Goal: Transaction & Acquisition: Download file/media

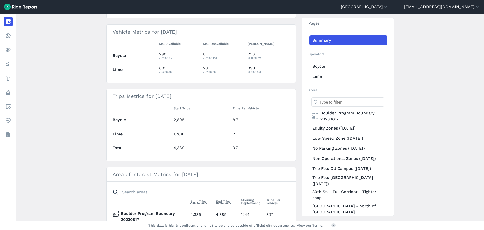
scroll to position [126, 0]
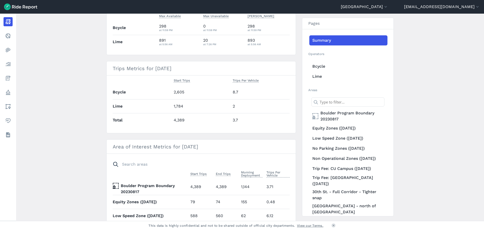
click at [59, 142] on main "[DATE] Daily Report Print Export CSV Prepared for Boulder All vehicles (3) [DAT…" at bounding box center [250, 117] width 468 height 207
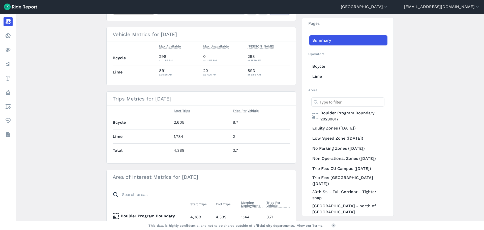
scroll to position [0, 0]
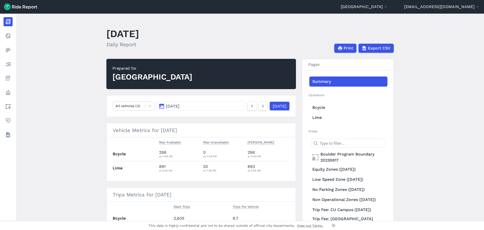
click at [76, 150] on main "[DATE] Daily Report Print Export CSV Prepared for Boulder All vehicles (3) [DAT…" at bounding box center [250, 117] width 468 height 207
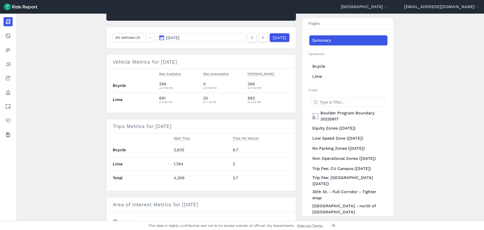
scroll to position [25, 0]
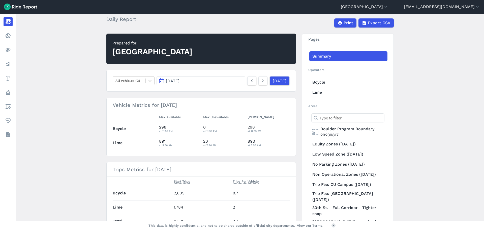
drag, startPoint x: 49, startPoint y: 101, endPoint x: 51, endPoint y: 95, distance: 6.2
click at [49, 101] on main "[DATE] Daily Report Print Export CSV Prepared for Boulder All vehicles (3) [DAT…" at bounding box center [250, 117] width 468 height 207
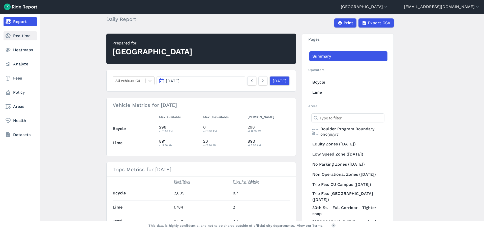
click at [23, 35] on link "Realtime" at bounding box center [20, 35] width 33 height 9
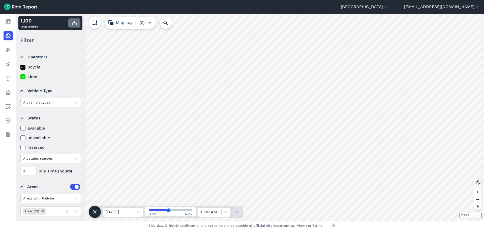
click at [73, 23] on icon "button" at bounding box center [74, 23] width 6 height 6
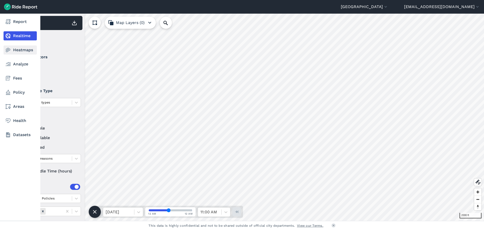
click at [19, 51] on link "Heatmaps" at bounding box center [20, 49] width 33 height 9
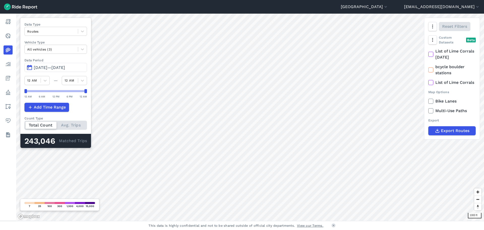
click at [430, 54] on icon at bounding box center [431, 54] width 5 height 5
click at [428, 51] on input "List of Lime Corrals [DATE]" at bounding box center [428, 49] width 0 height 3
click at [430, 70] on use at bounding box center [430, 70] width 3 height 3
click at [428, 67] on input "bcycle boulder stations" at bounding box center [428, 65] width 0 height 3
click at [432, 53] on icon at bounding box center [431, 54] width 5 height 5
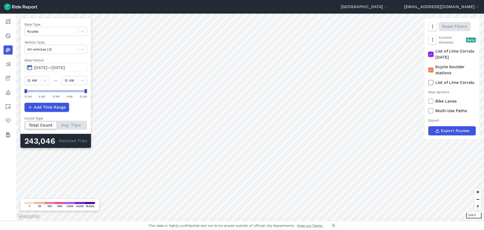
click at [428, 51] on input "List of Lime Corrals [DATE]" at bounding box center [428, 49] width 0 height 3
click at [431, 84] on use at bounding box center [430, 82] width 3 height 3
click at [428, 83] on input "List of Lime Corrals" at bounding box center [428, 80] width 0 height 3
click at [55, 47] on div at bounding box center [51, 49] width 48 height 6
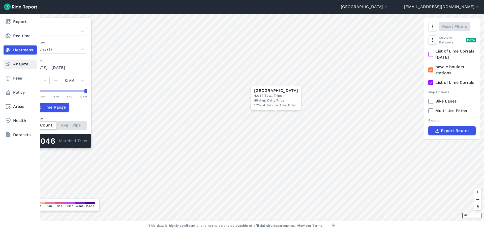
click at [22, 64] on link "Analyze" at bounding box center [20, 63] width 33 height 9
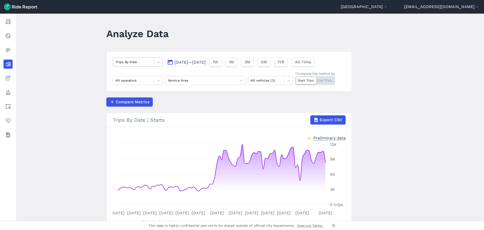
click at [144, 62] on div at bounding box center [133, 62] width 36 height 6
click at [385, 108] on main "Analyze Data Trips By Date [DATE]—[DATE] 1W 1M 3M 6M 1YR All Time All operators…" at bounding box center [250, 117] width 468 height 207
click at [235, 77] on div "Service Area" at bounding box center [200, 80] width 71 height 8
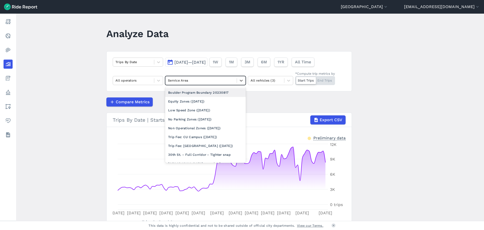
click at [373, 113] on main "Analyze Data Trips By Date [DATE]—[DATE] 1W 1M 3M 6M 1YR All Time All operators…" at bounding box center [250, 117] width 468 height 207
click at [216, 79] on div at bounding box center [201, 80] width 66 height 6
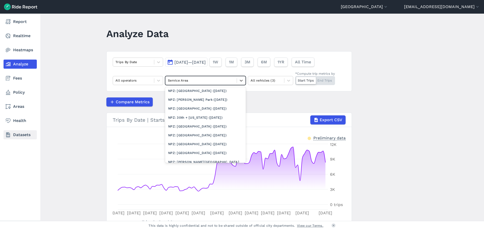
scroll to position [120, 0]
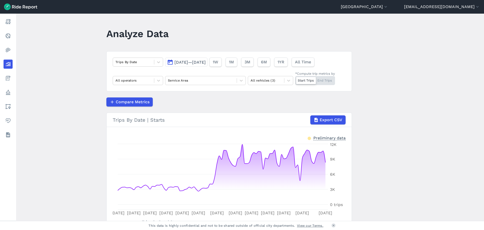
click at [67, 106] on main "Analyze Data Trips By Date [DATE]—[DATE] 1W 1M 3M 6M 1YR All Time All operators…" at bounding box center [250, 117] width 468 height 207
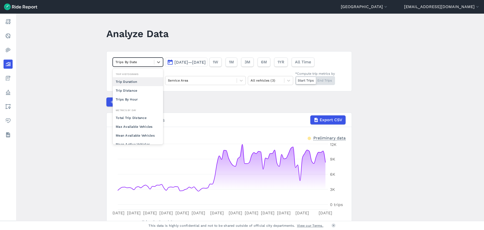
click at [136, 65] on div "Trips By Date" at bounding box center [133, 62] width 41 height 8
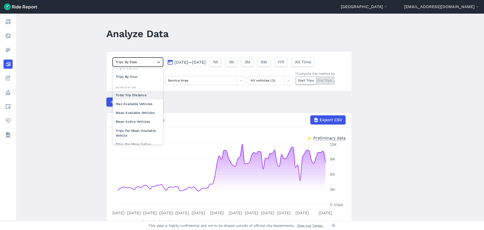
scroll to position [44, 0]
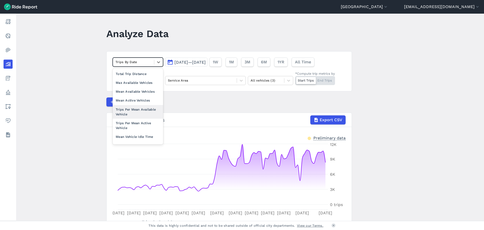
click at [52, 120] on main "Analyze Data option Trips Per Mean Available Vehicle focused, 0 of 2. 10 result…" at bounding box center [250, 117] width 468 height 207
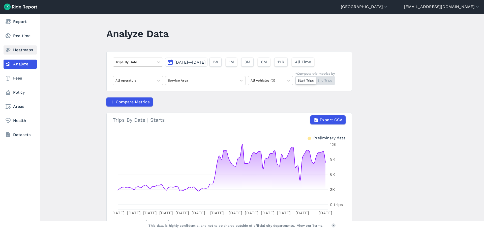
click at [24, 48] on link "Heatmaps" at bounding box center [20, 49] width 33 height 9
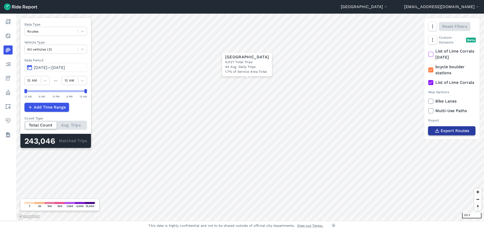
click at [449, 134] on span "Export Routes" at bounding box center [455, 131] width 28 height 6
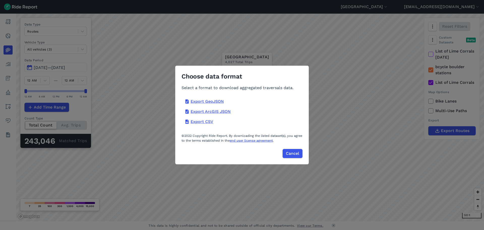
click at [219, 153] on div "Cancel" at bounding box center [241, 150] width 121 height 15
click at [294, 151] on span "Cancel" at bounding box center [292, 153] width 13 height 6
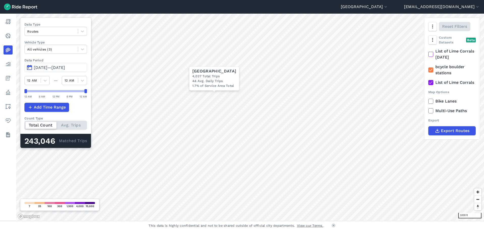
click at [44, 66] on span "[DATE]—[DATE]" at bounding box center [49, 67] width 31 height 5
click at [28, 68] on button "[DATE]—[DATE]" at bounding box center [55, 67] width 63 height 9
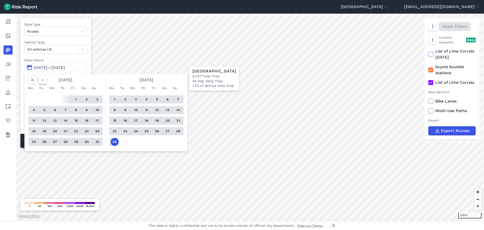
click at [43, 81] on icon "button" at bounding box center [42, 79] width 5 height 5
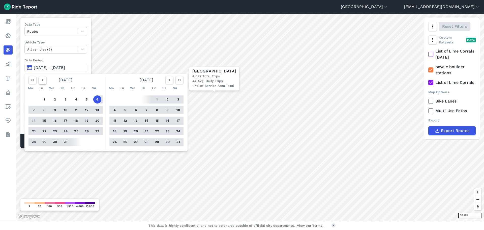
click at [43, 81] on icon "button" at bounding box center [42, 79] width 5 height 5
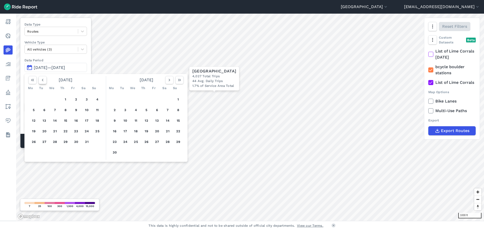
click at [43, 81] on icon "button" at bounding box center [42, 79] width 5 height 5
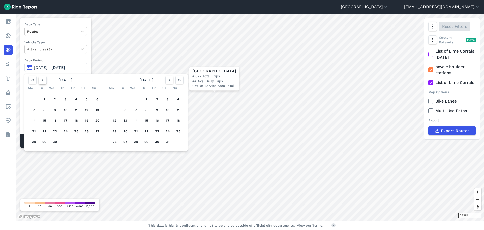
click at [43, 81] on icon "button" at bounding box center [42, 79] width 5 height 5
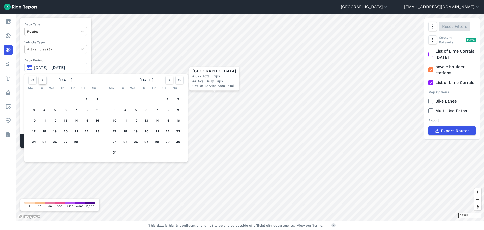
click at [43, 81] on icon "button" at bounding box center [42, 79] width 5 height 5
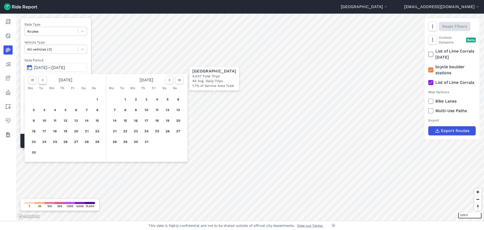
click at [43, 81] on icon "button" at bounding box center [42, 79] width 5 height 5
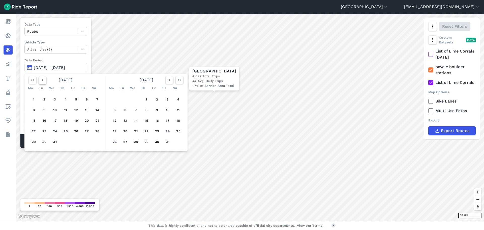
click at [43, 81] on icon "button" at bounding box center [42, 79] width 5 height 5
click at [43, 80] on icon "button" at bounding box center [42, 79] width 5 height 5
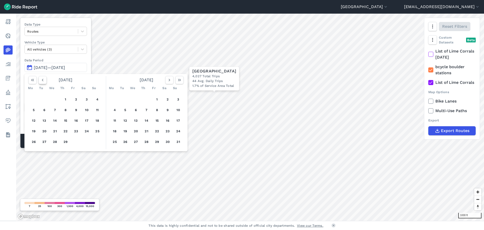
click at [43, 80] on icon "button" at bounding box center [42, 79] width 5 height 5
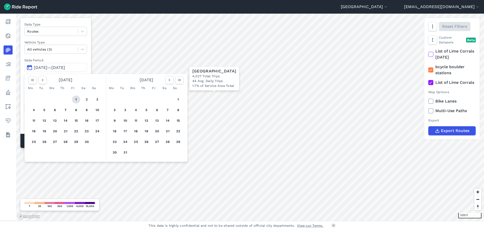
click at [77, 98] on button "1" at bounding box center [76, 99] width 8 height 8
click at [178, 81] on icon "button" at bounding box center [179, 79] width 5 height 5
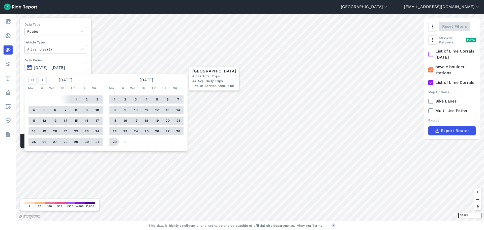
click at [114, 141] on button "29" at bounding box center [115, 142] width 8 height 8
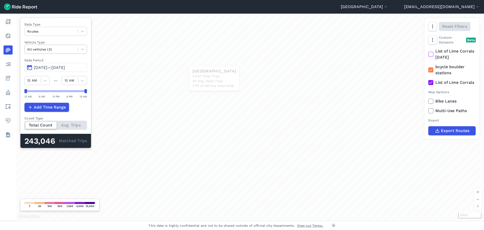
click at [63, 50] on div at bounding box center [51, 49] width 48 height 6
click at [51, 79] on div "Scooters" at bounding box center [55, 79] width 63 height 9
click at [431, 69] on icon at bounding box center [431, 69] width 5 height 5
click at [428, 67] on input "bcycle boulder stations" at bounding box center [428, 65] width 0 height 3
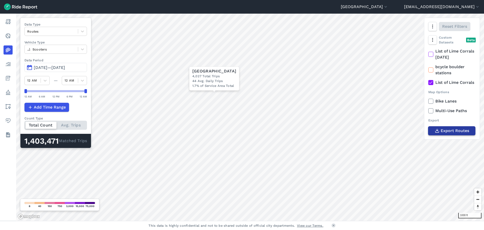
click at [443, 134] on span "Export Routes" at bounding box center [455, 131] width 28 height 6
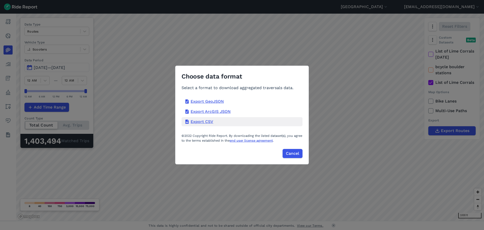
click at [202, 122] on div "Export CSV" at bounding box center [241, 121] width 121 height 9
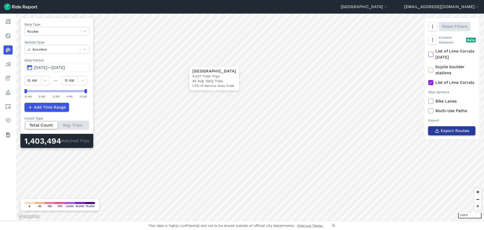
click at [445, 134] on span "Export Routes" at bounding box center [455, 131] width 28 height 6
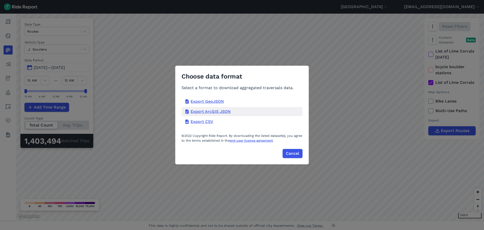
click at [202, 112] on div "Export ArcGIS JSON" at bounding box center [241, 111] width 121 height 9
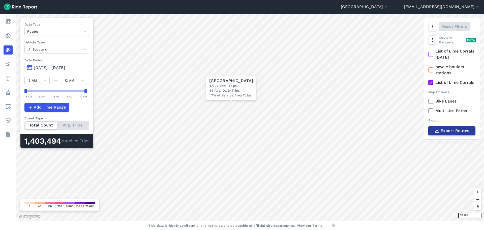
click at [454, 135] on button "Export Routes" at bounding box center [451, 130] width 47 height 9
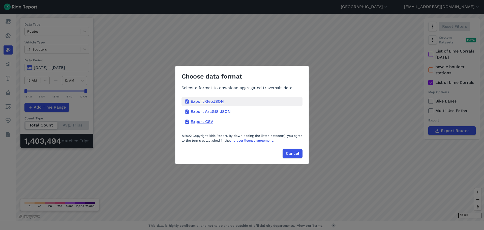
click at [199, 101] on div "Export GeoJSON" at bounding box center [241, 101] width 121 height 9
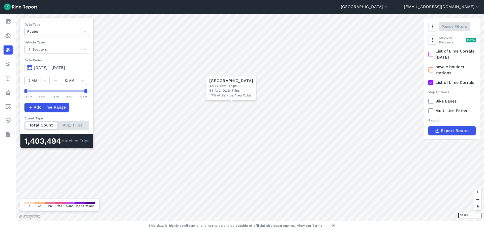
click at [431, 70] on icon at bounding box center [431, 69] width 5 height 5
click at [428, 67] on input "bcycle boulder stations" at bounding box center [428, 65] width 0 height 3
click at [78, 33] on div "Routes" at bounding box center [52, 31] width 55 height 8
click at [41, 42] on div "Trip Starts" at bounding box center [56, 43] width 65 height 9
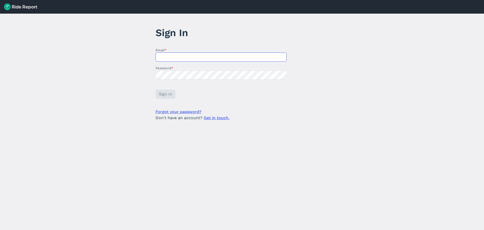
type input "[EMAIL_ADDRESS][DOMAIN_NAME]"
click at [158, 90] on button "Sign In" at bounding box center [165, 93] width 20 height 9
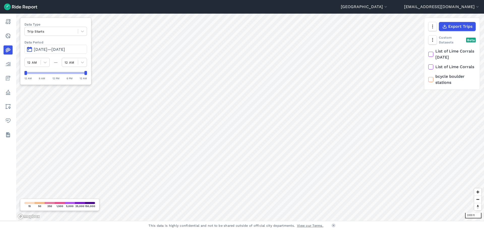
click at [432, 68] on use at bounding box center [430, 67] width 3 height 3
click at [428, 67] on input "List of Lime Corrals" at bounding box center [428, 65] width 0 height 3
click at [432, 82] on icon at bounding box center [431, 79] width 5 height 5
click at [428, 77] on input "bcycle boulder stations" at bounding box center [428, 74] width 0 height 3
click at [433, 25] on icon "button" at bounding box center [432, 26] width 5 height 5
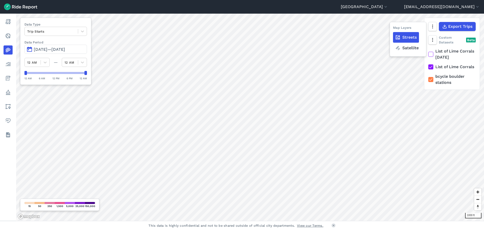
click at [414, 48] on label "Satellite" at bounding box center [407, 48] width 28 height 11
click at [393, 28] on input "Satellite" at bounding box center [393, 26] width 0 height 3
click at [412, 35] on label "Streets" at bounding box center [406, 37] width 26 height 11
click at [393, 28] on input "Streets" at bounding box center [393, 26] width 0 height 3
click at [434, 40] on icon "button" at bounding box center [432, 39] width 5 height 5
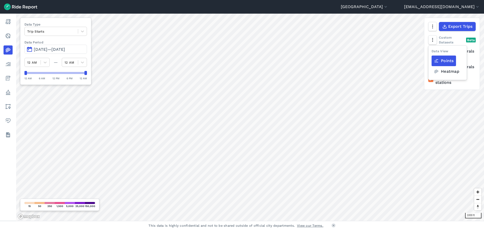
click at [445, 69] on label "Heatmap" at bounding box center [447, 71] width 30 height 11
click at [432, 52] on input "Heatmap" at bounding box center [432, 50] width 0 height 3
click at [448, 60] on label "Points" at bounding box center [444, 60] width 24 height 11
click at [432, 52] on input "Points" at bounding box center [432, 50] width 0 height 3
click at [432, 39] on icon "button" at bounding box center [432, 39] width 5 height 5
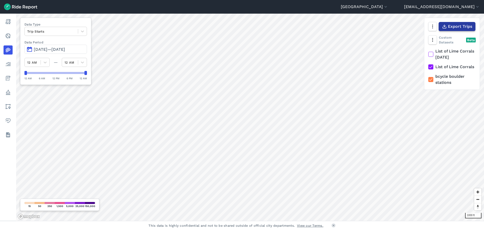
click at [457, 26] on span "Export Trips" at bounding box center [460, 26] width 24 height 6
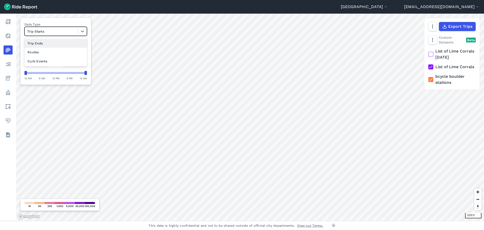
click at [41, 28] on div at bounding box center [51, 31] width 48 height 6
click at [37, 44] on div "Trip Ends" at bounding box center [55, 43] width 63 height 9
click at [455, 26] on span "Export Trips" at bounding box center [460, 26] width 24 height 6
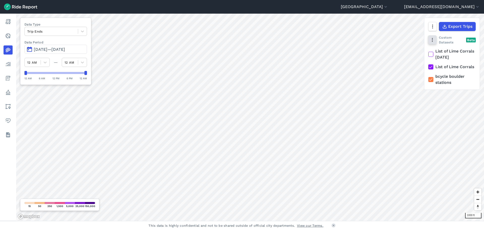
click at [434, 39] on icon "button" at bounding box center [432, 39] width 5 height 5
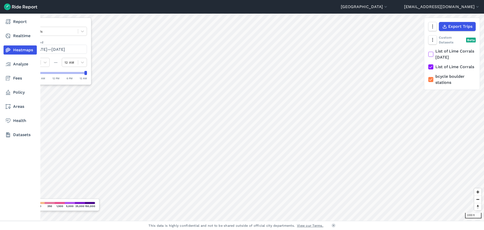
click at [9, 16] on nav "Report Realtime Heatmaps Analyze Fees Policy Areas Health Datasets" at bounding box center [20, 78] width 40 height 129
click at [14, 22] on link "Report" at bounding box center [20, 21] width 33 height 9
